Goal: Find specific page/section: Find specific page/section

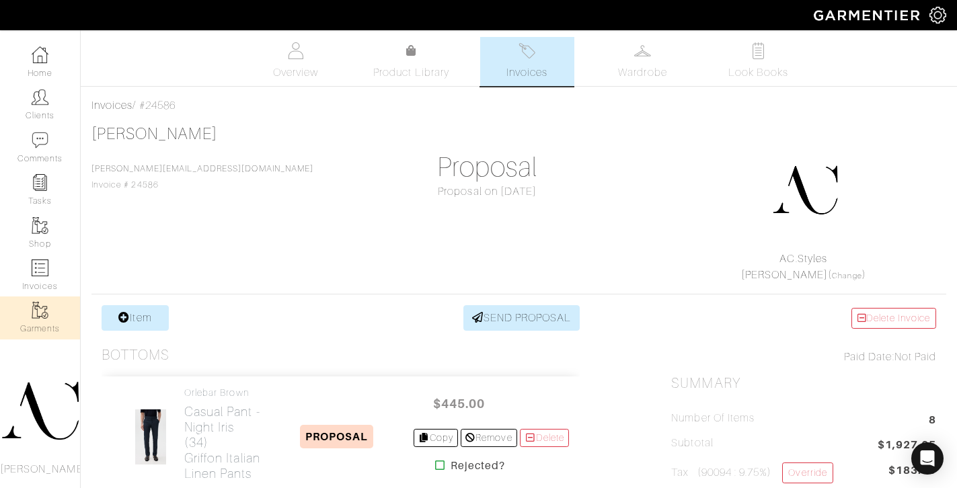
scroll to position [1055, 0]
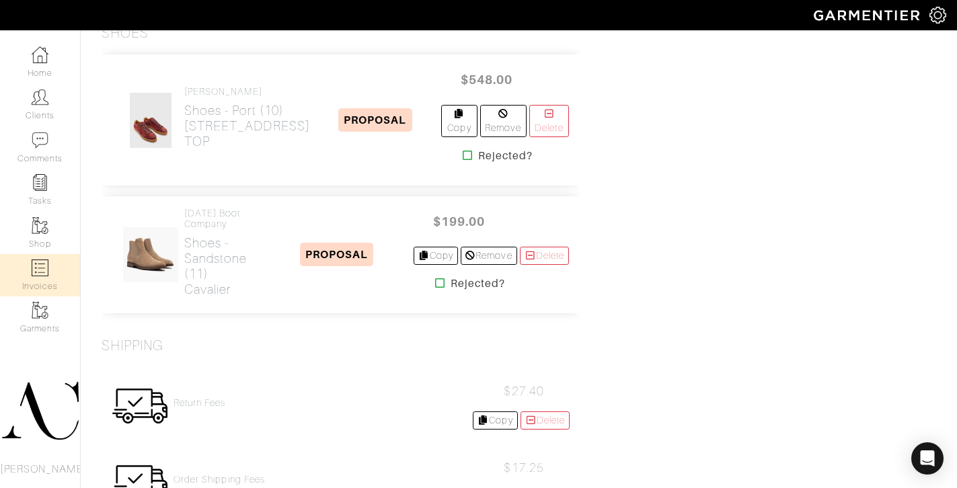
click at [40, 270] on img at bounding box center [40, 267] width 17 height 17
select select
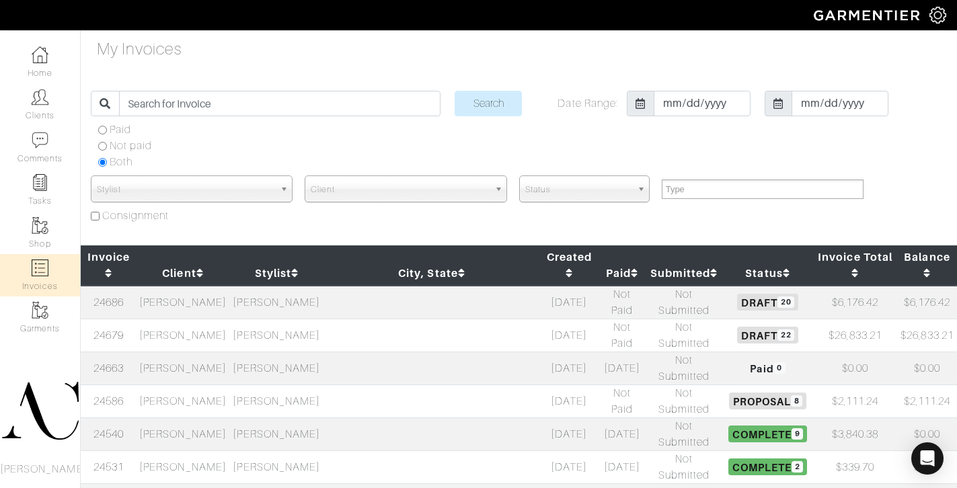
click at [196, 385] on td "[PERSON_NAME]" at bounding box center [182, 401] width 93 height 33
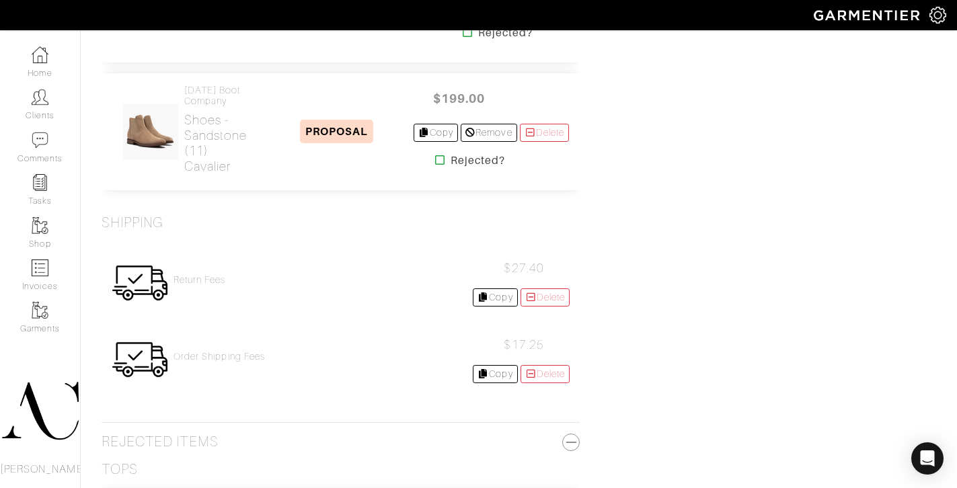
scroll to position [1336, 0]
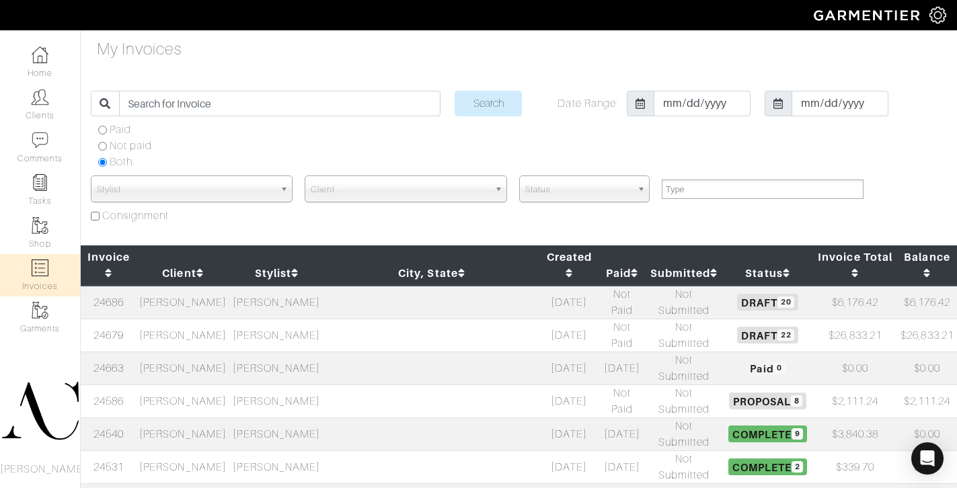
select select
click at [229, 385] on td "[PERSON_NAME]" at bounding box center [182, 401] width 93 height 33
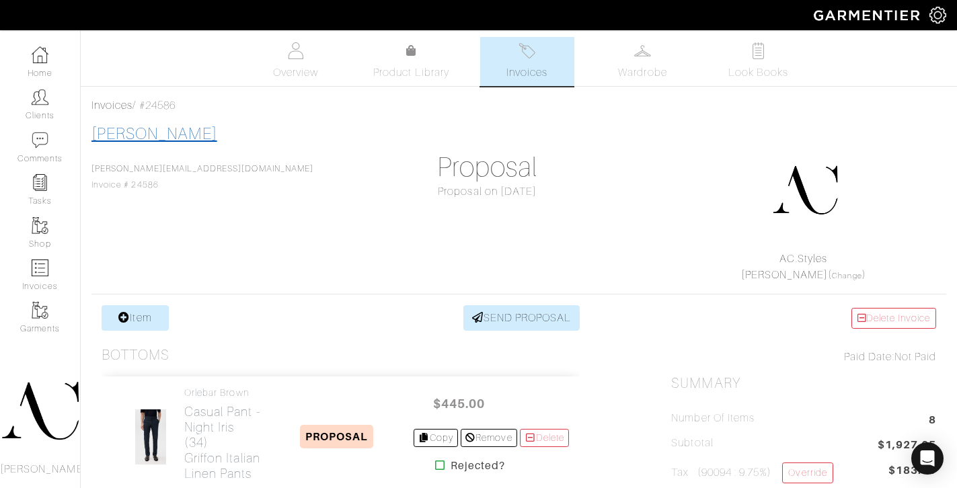
click at [166, 131] on link "[PERSON_NAME]" at bounding box center [154, 133] width 126 height 17
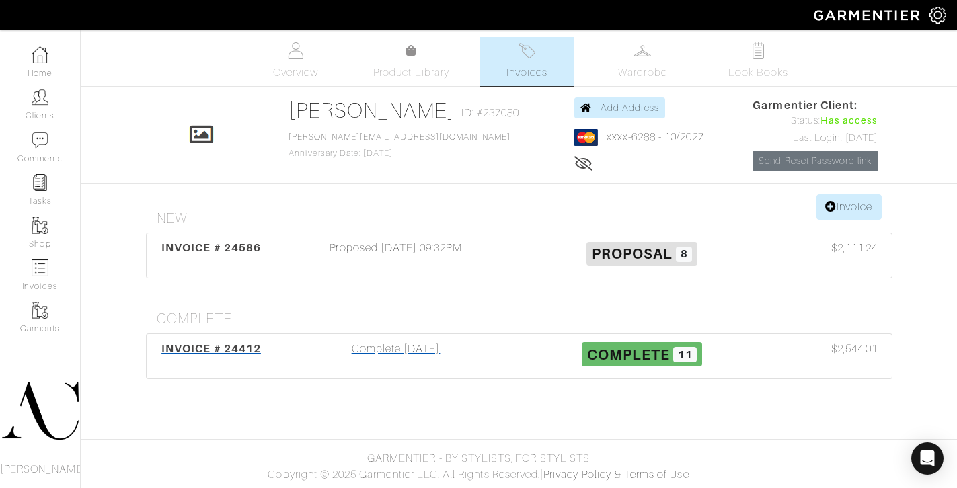
click at [199, 349] on span "INVOICE # 24412" at bounding box center [210, 348] width 99 height 13
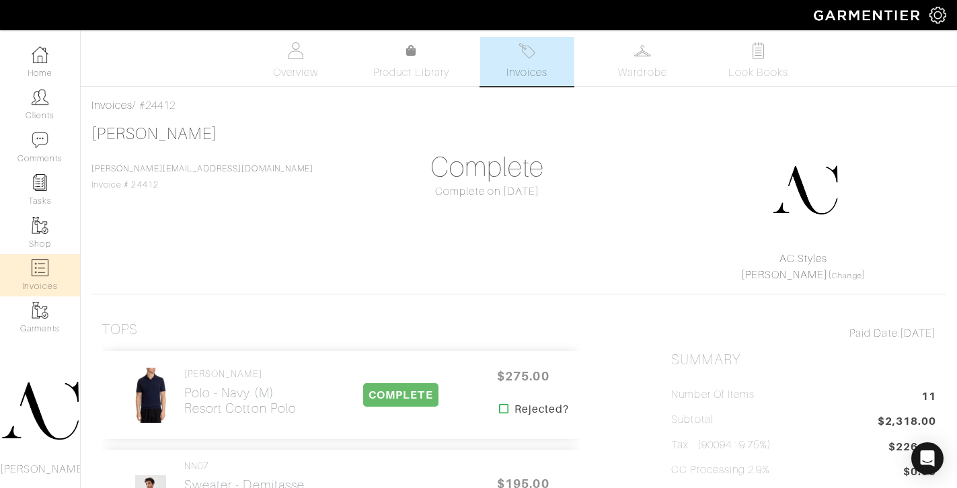
click at [37, 282] on link "Invoices" at bounding box center [40, 275] width 80 height 42
select select
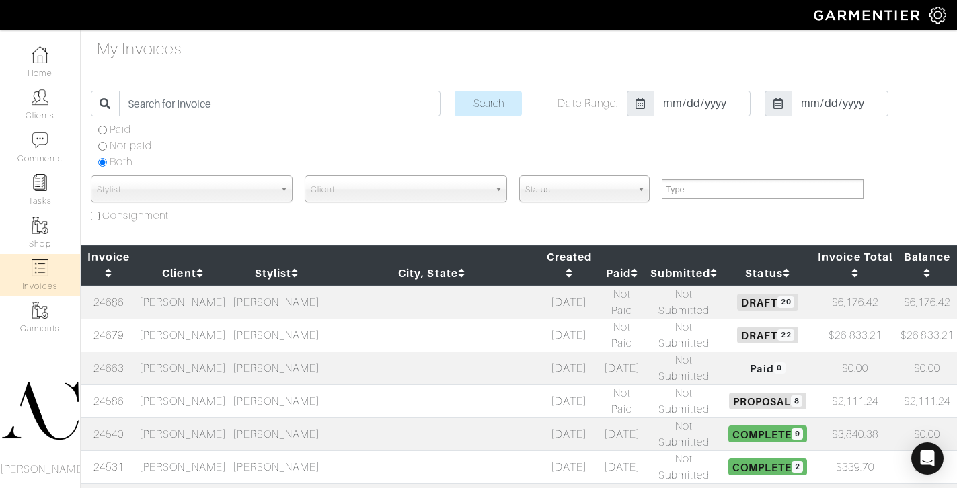
click at [193, 385] on td "[PERSON_NAME]" at bounding box center [182, 401] width 93 height 33
select select
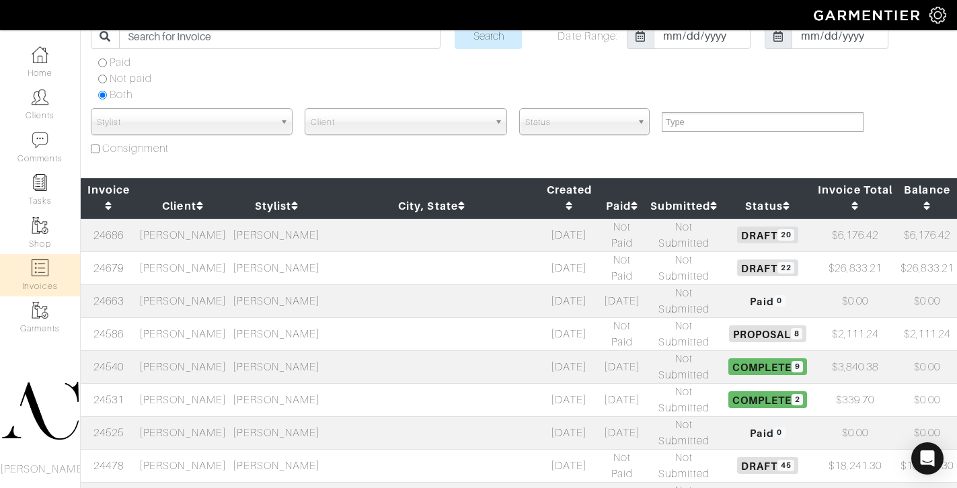
scroll to position [167, 0]
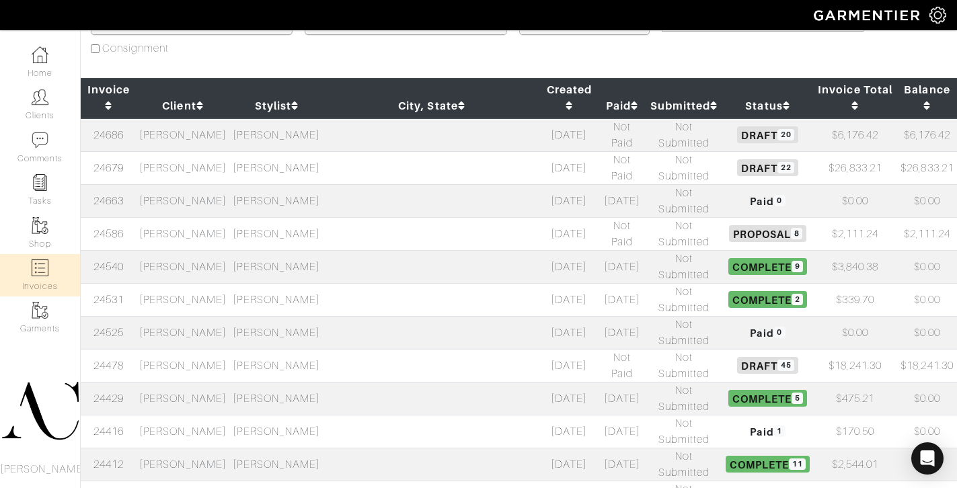
click at [208, 349] on td "[PERSON_NAME]" at bounding box center [182, 365] width 93 height 33
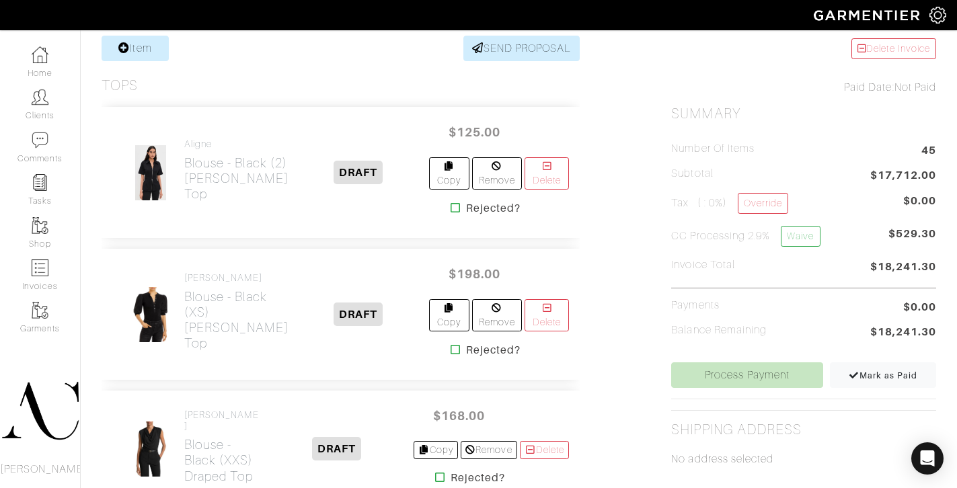
scroll to position [183, 0]
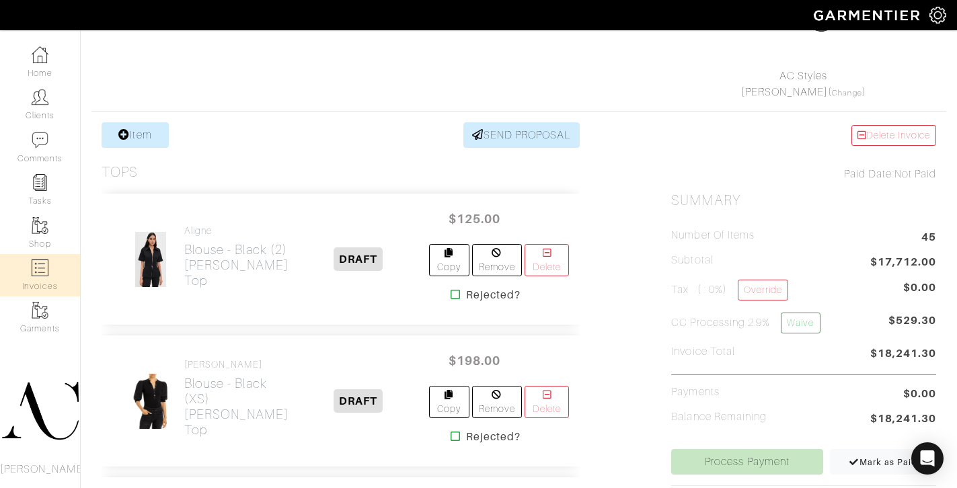
click at [58, 272] on link "Invoices" at bounding box center [40, 275] width 80 height 42
select select
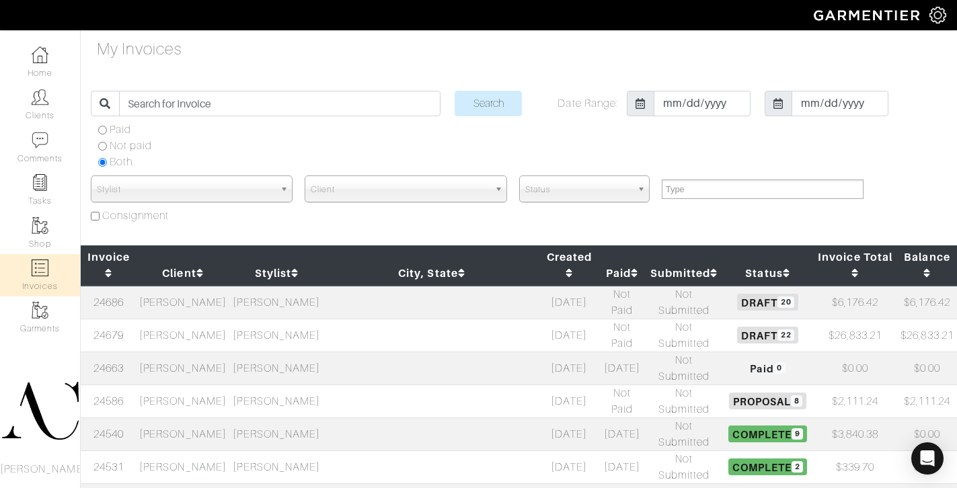
click at [229, 319] on td "Sonia Kastner" at bounding box center [182, 335] width 93 height 33
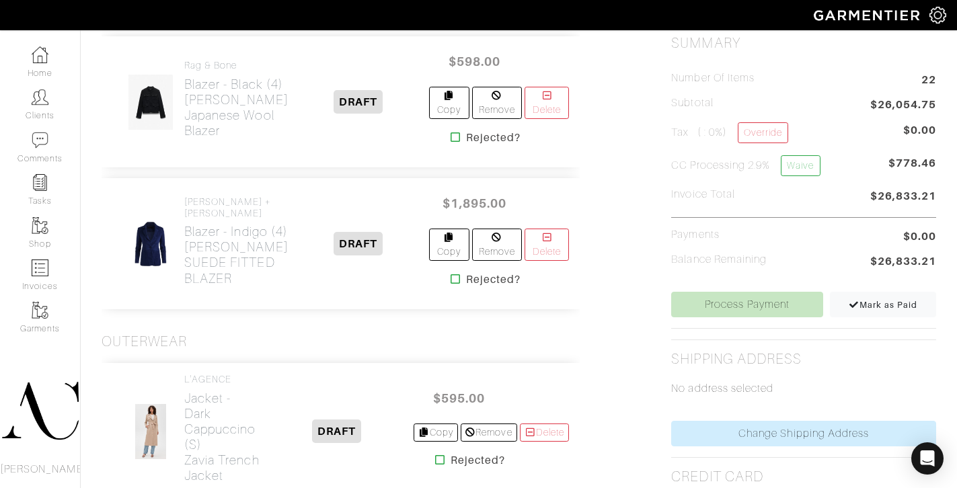
scroll to position [243, 0]
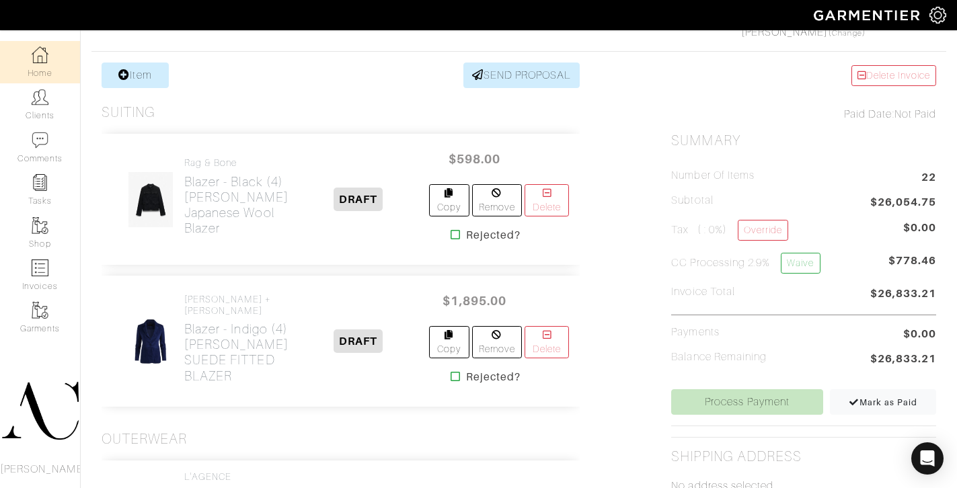
click at [46, 67] on link "Home" at bounding box center [40, 62] width 80 height 42
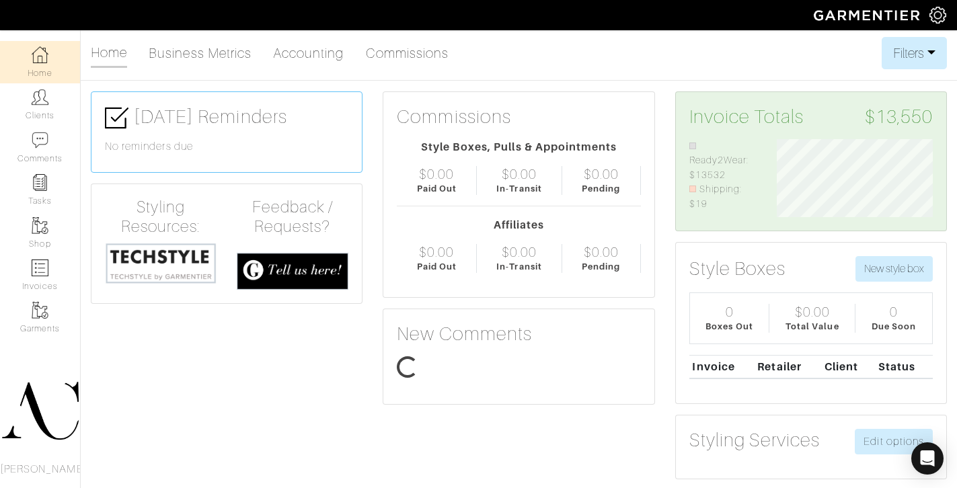
scroll to position [78, 175]
click at [42, 264] on img at bounding box center [40, 267] width 17 height 17
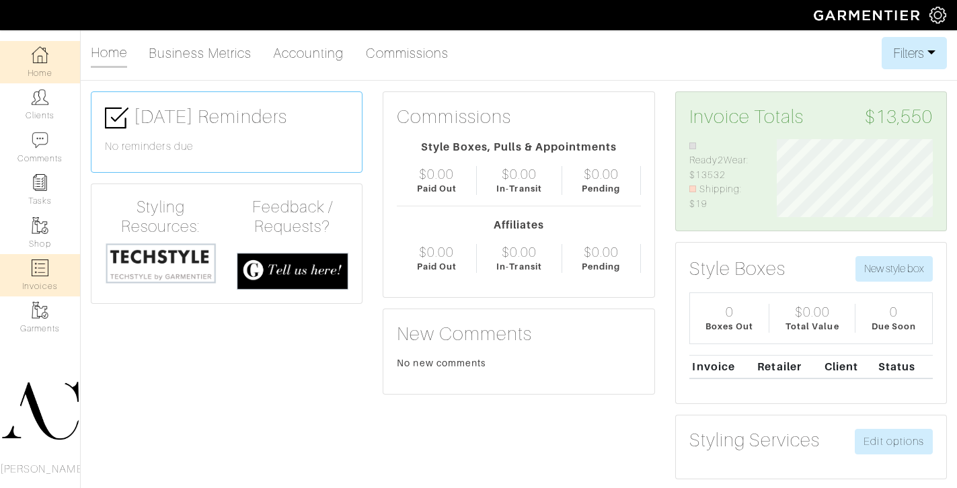
select select
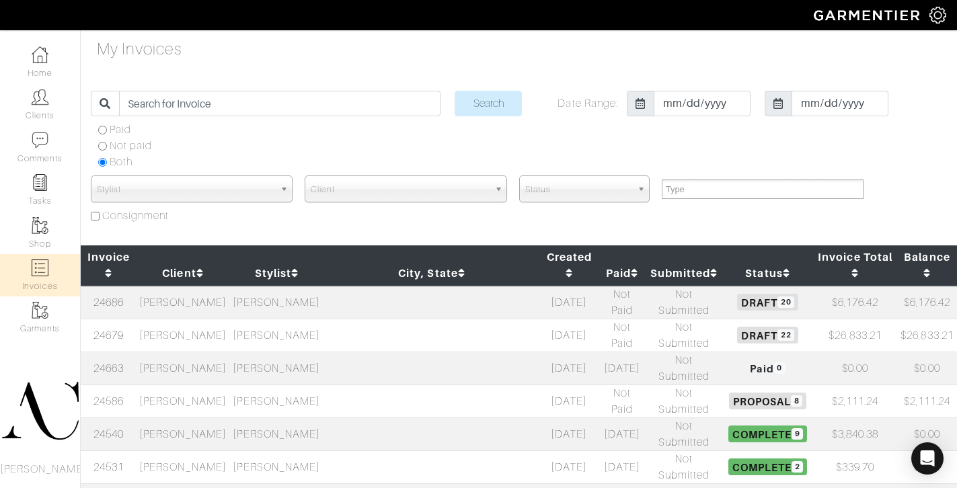
click at [278, 385] on td "[PERSON_NAME]" at bounding box center [276, 401] width 93 height 33
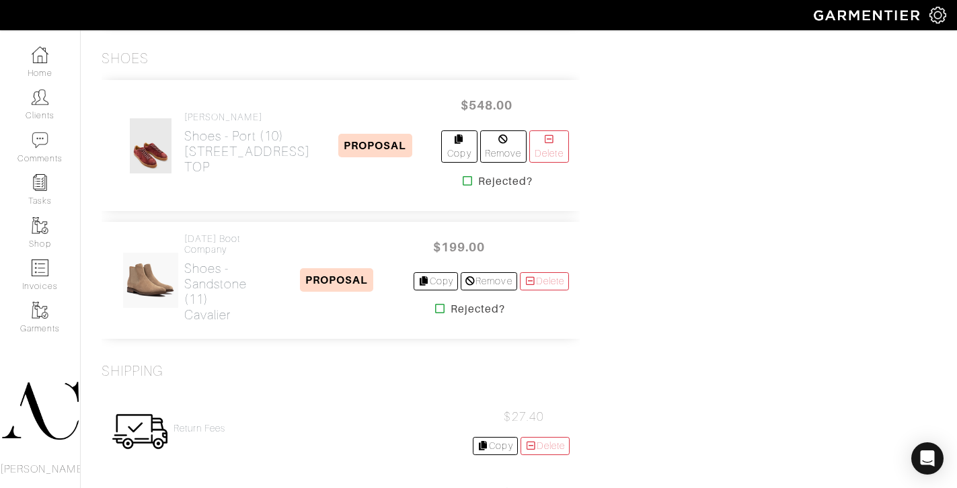
scroll to position [1141, 0]
